Goal: Information Seeking & Learning: Find specific fact

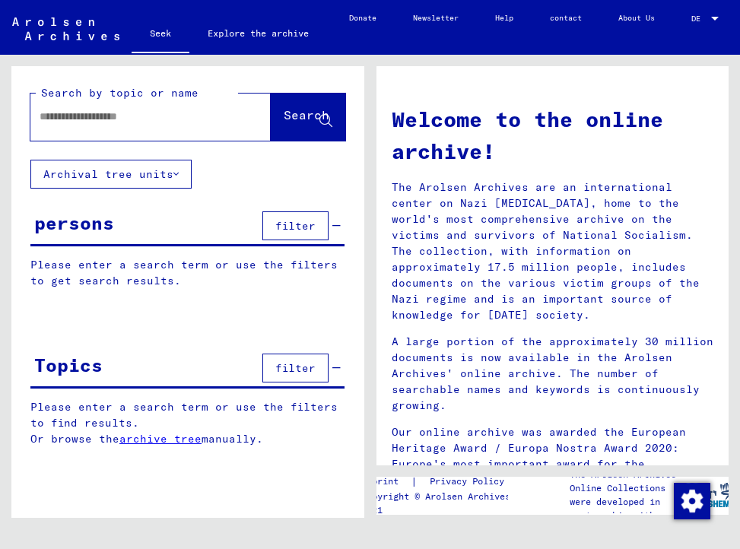
click at [71, 236] on div "persons filter" at bounding box center [187, 227] width 314 height 39
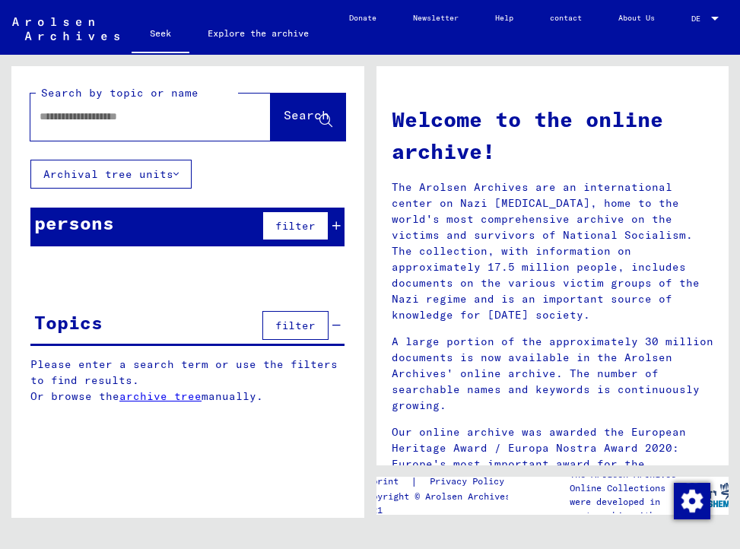
click at [65, 224] on font "persons" at bounding box center [74, 222] width 80 height 23
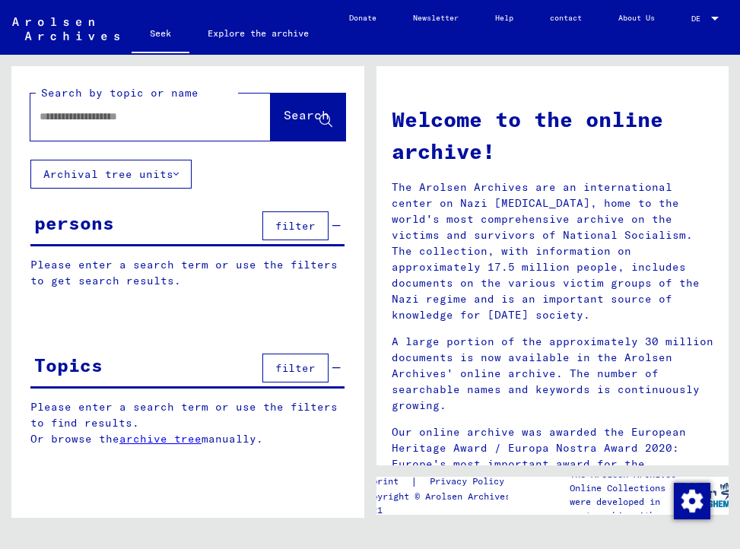
click at [290, 220] on font "filter" at bounding box center [295, 226] width 40 height 14
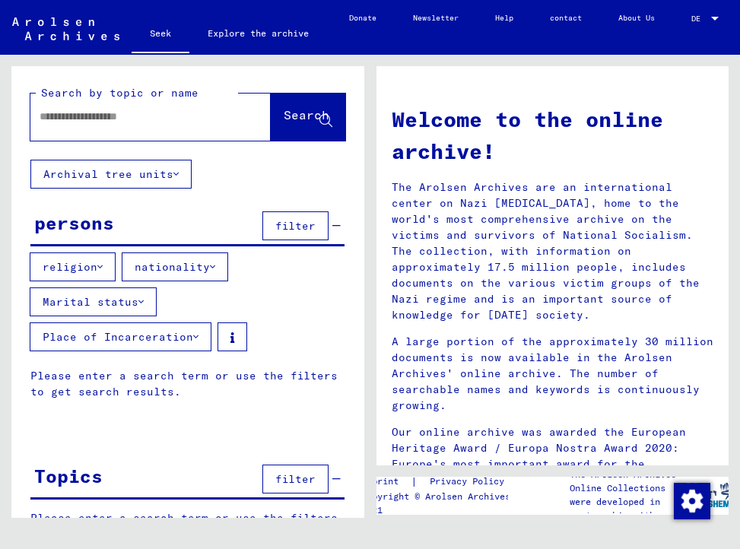
click at [290, 220] on font "filter" at bounding box center [295, 226] width 40 height 14
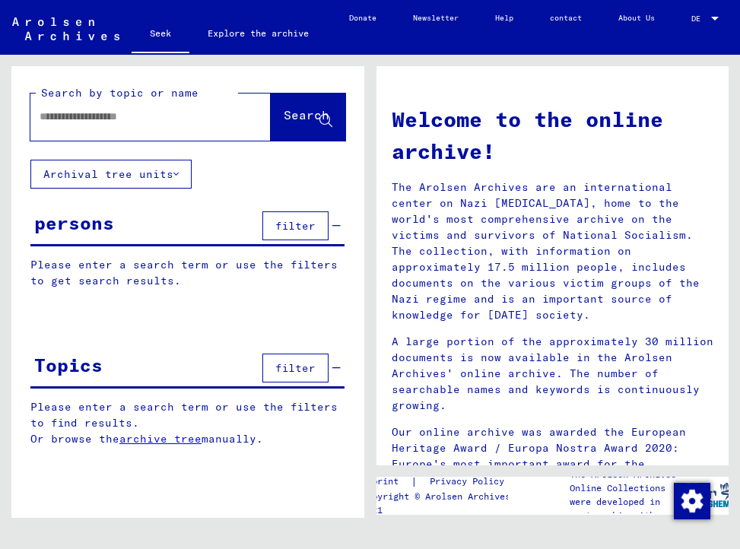
click at [70, 107] on div at bounding box center [127, 117] width 195 height 34
click at [65, 120] on input "text" at bounding box center [133, 117] width 186 height 16
type input "**********"
click at [303, 122] on font "Search" at bounding box center [307, 114] width 46 height 15
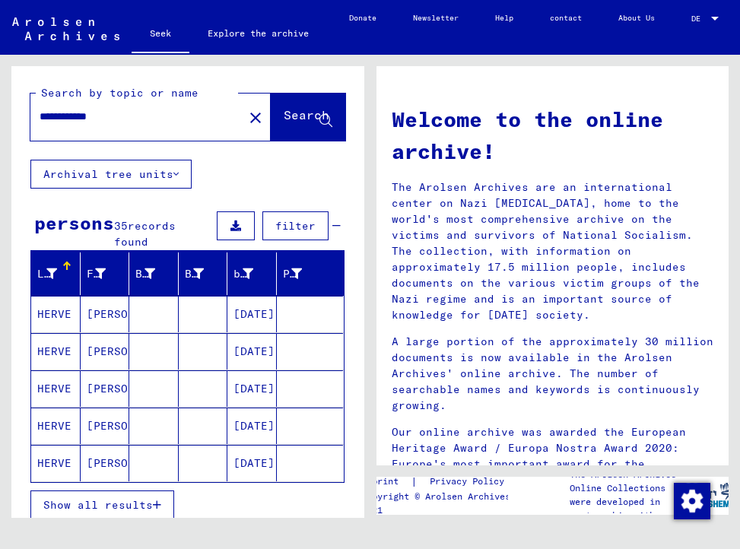
click at [243, 386] on font "[DATE]" at bounding box center [253, 389] width 41 height 14
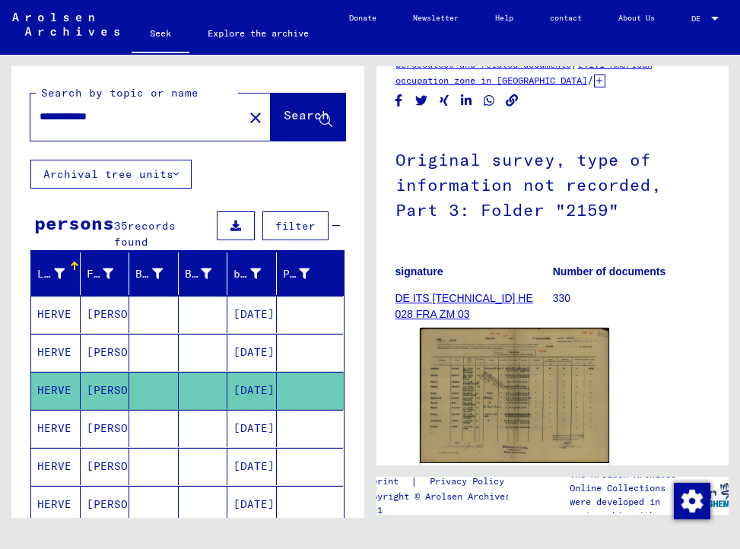
scroll to position [243, 0]
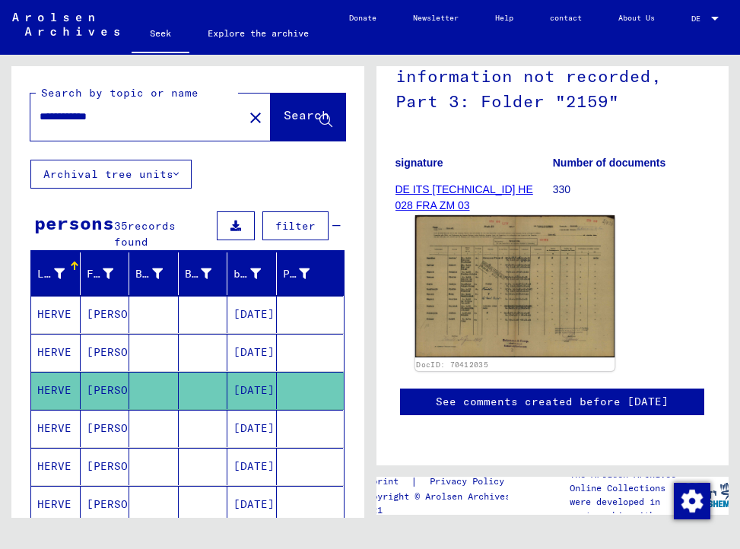
click at [500, 267] on img at bounding box center [513, 286] width 199 height 142
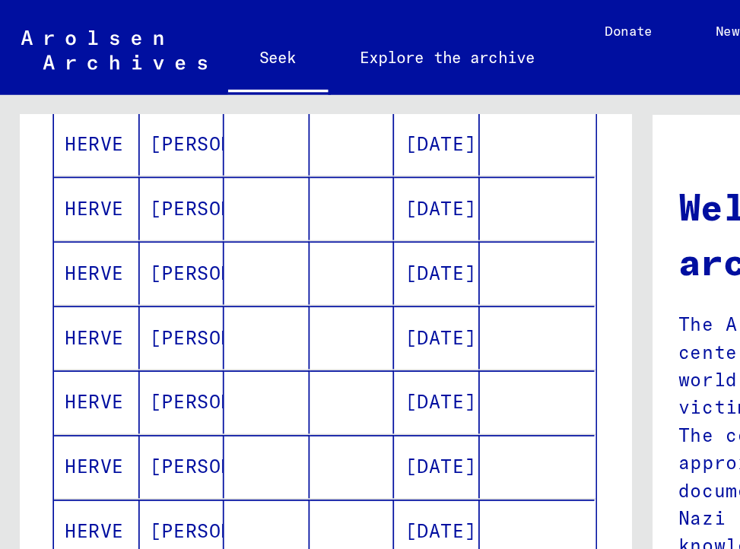
scroll to position [548, 0]
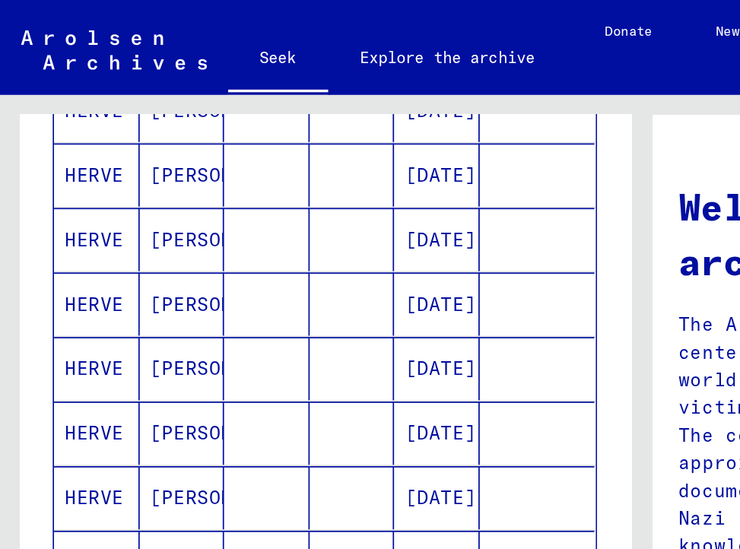
click at [233, 215] on font "[DATE]" at bounding box center [253, 213] width 41 height 14
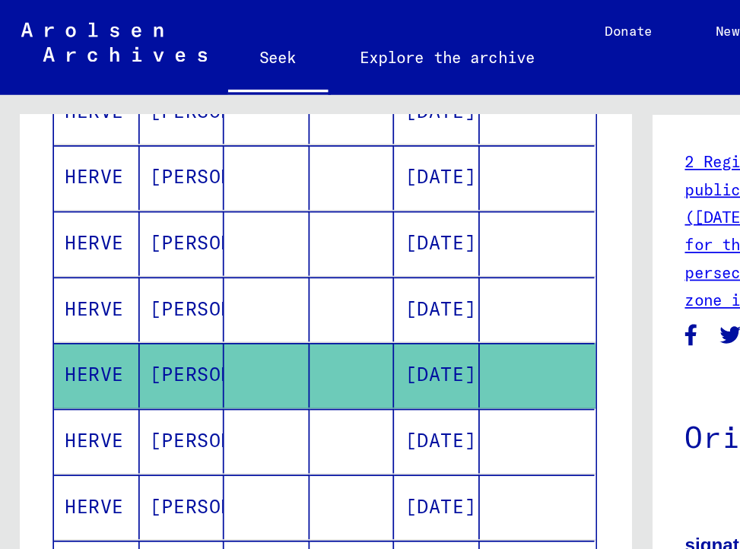
drag, startPoint x: 415, startPoint y: 217, endPoint x: 379, endPoint y: 217, distance: 36.5
click at [379, 217] on yv-its-full-details "2 Registration of foreigners and German persecutees by public institutions, ins…" at bounding box center [552, 306] width 353 height 443
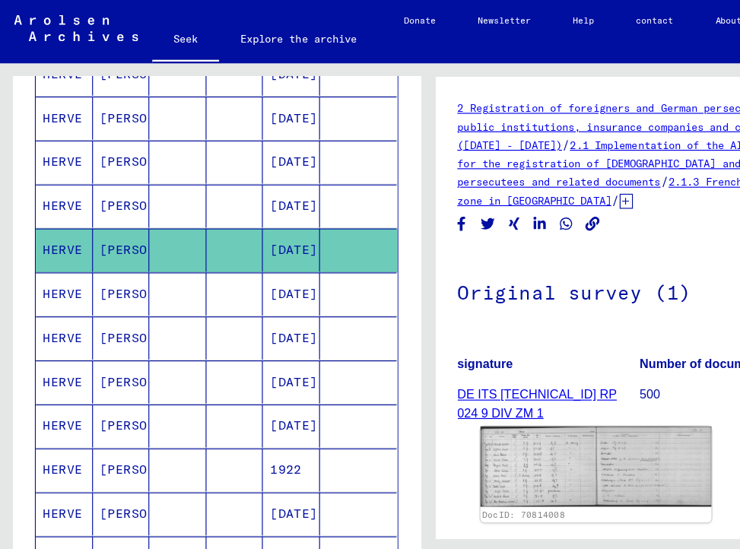
click at [480, 412] on img at bounding box center [513, 403] width 199 height 69
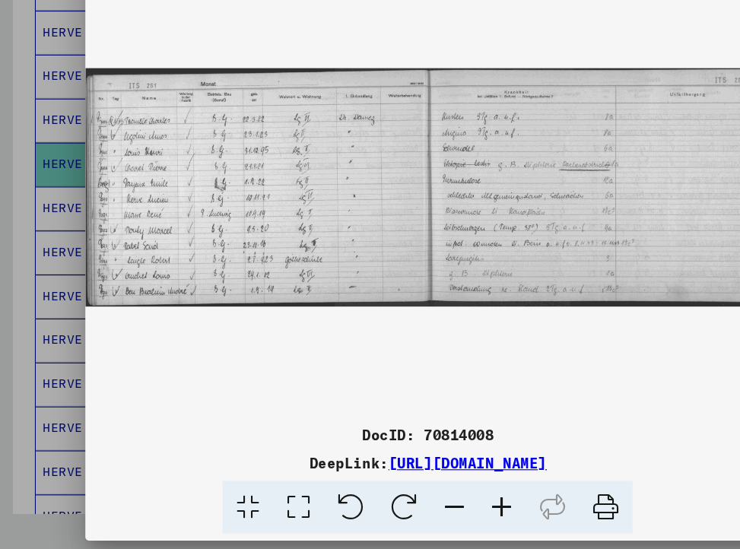
click at [223, 241] on img at bounding box center [369, 236] width 591 height 397
drag, startPoint x: 171, startPoint y: 243, endPoint x: 163, endPoint y: 248, distance: 8.9
click at [170, 235] on img at bounding box center [369, 236] width 591 height 397
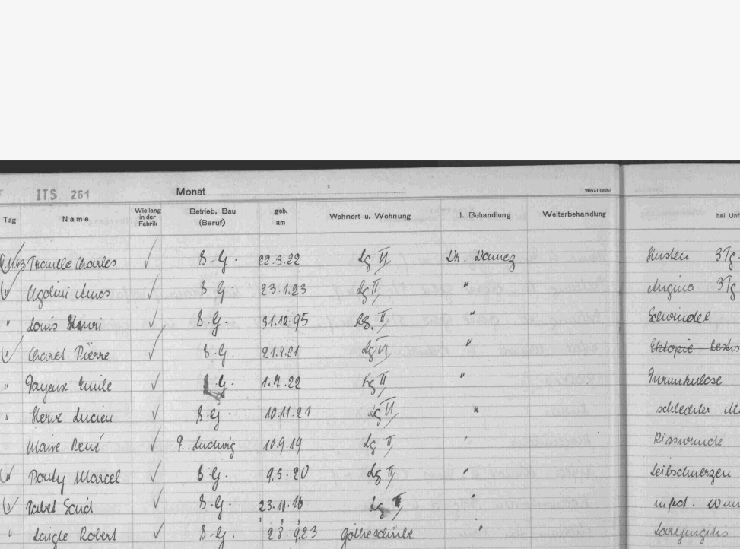
drag, startPoint x: 399, startPoint y: 191, endPoint x: 255, endPoint y: 179, distance: 144.1
click at [255, 179] on img at bounding box center [369, 236] width 591 height 397
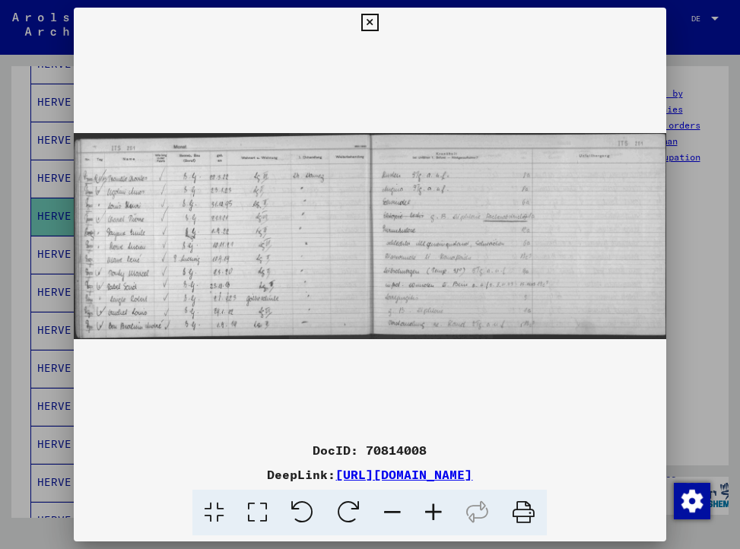
click at [472, 475] on font "[URL][DOMAIN_NAME]" at bounding box center [403, 474] width 137 height 15
